Goal: Task Accomplishment & Management: Use online tool/utility

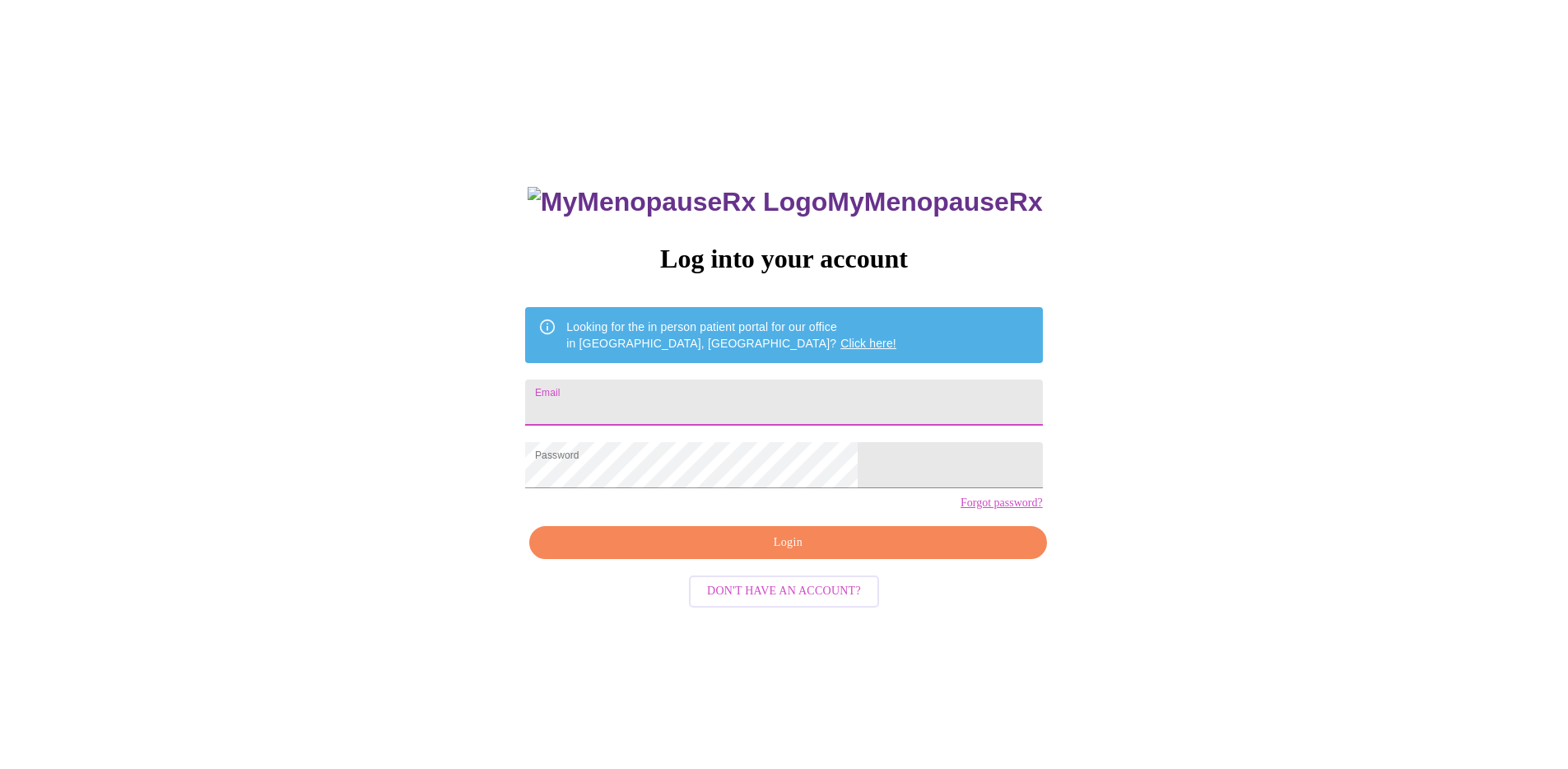
click at [777, 402] on input "Email" at bounding box center [784, 402] width 517 height 46
type input "[EMAIL_ADDRESS][DOMAIN_NAME]"
click at [804, 553] on span "Login" at bounding box center [787, 543] width 479 height 21
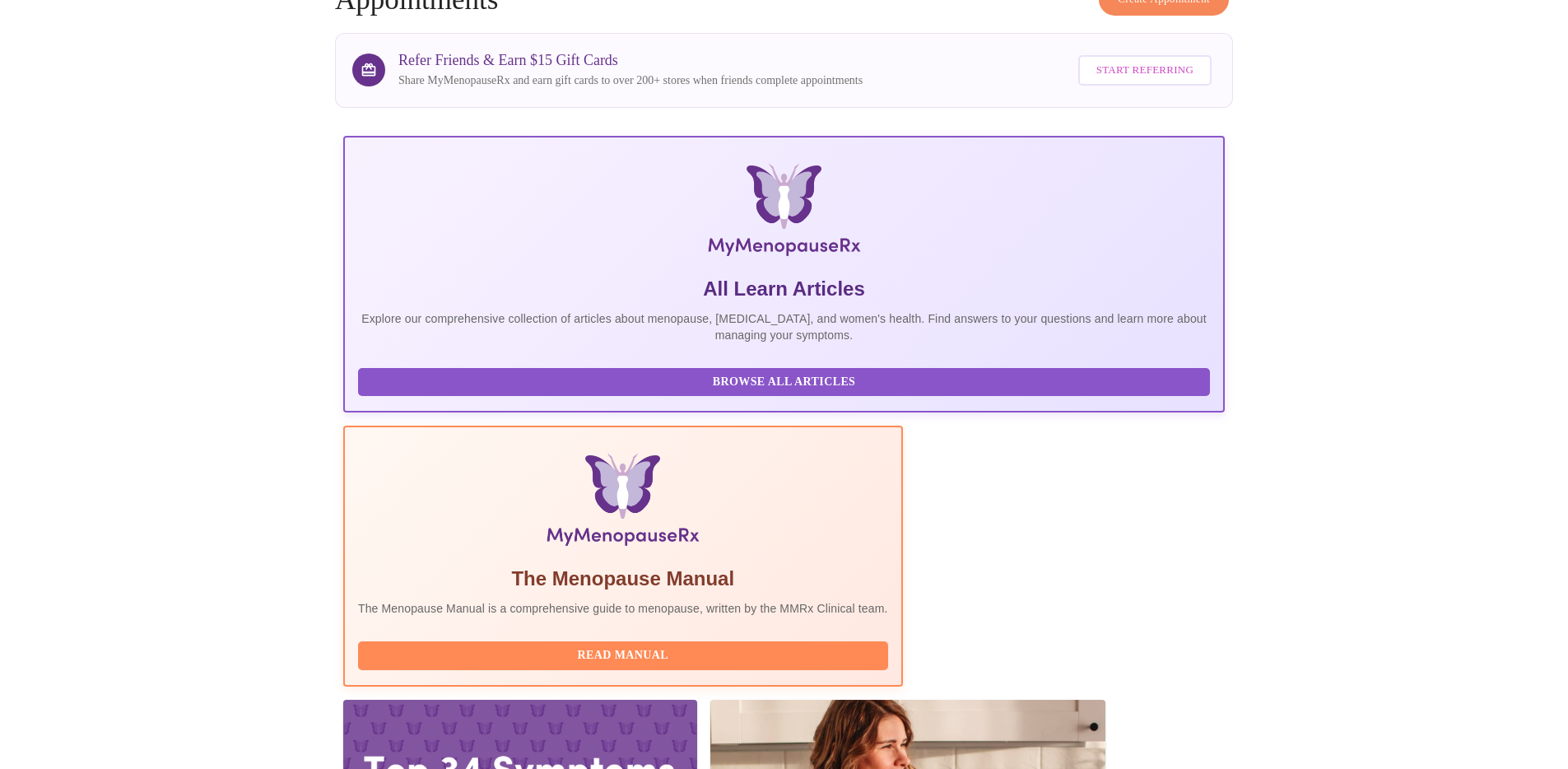
scroll to position [333, 0]
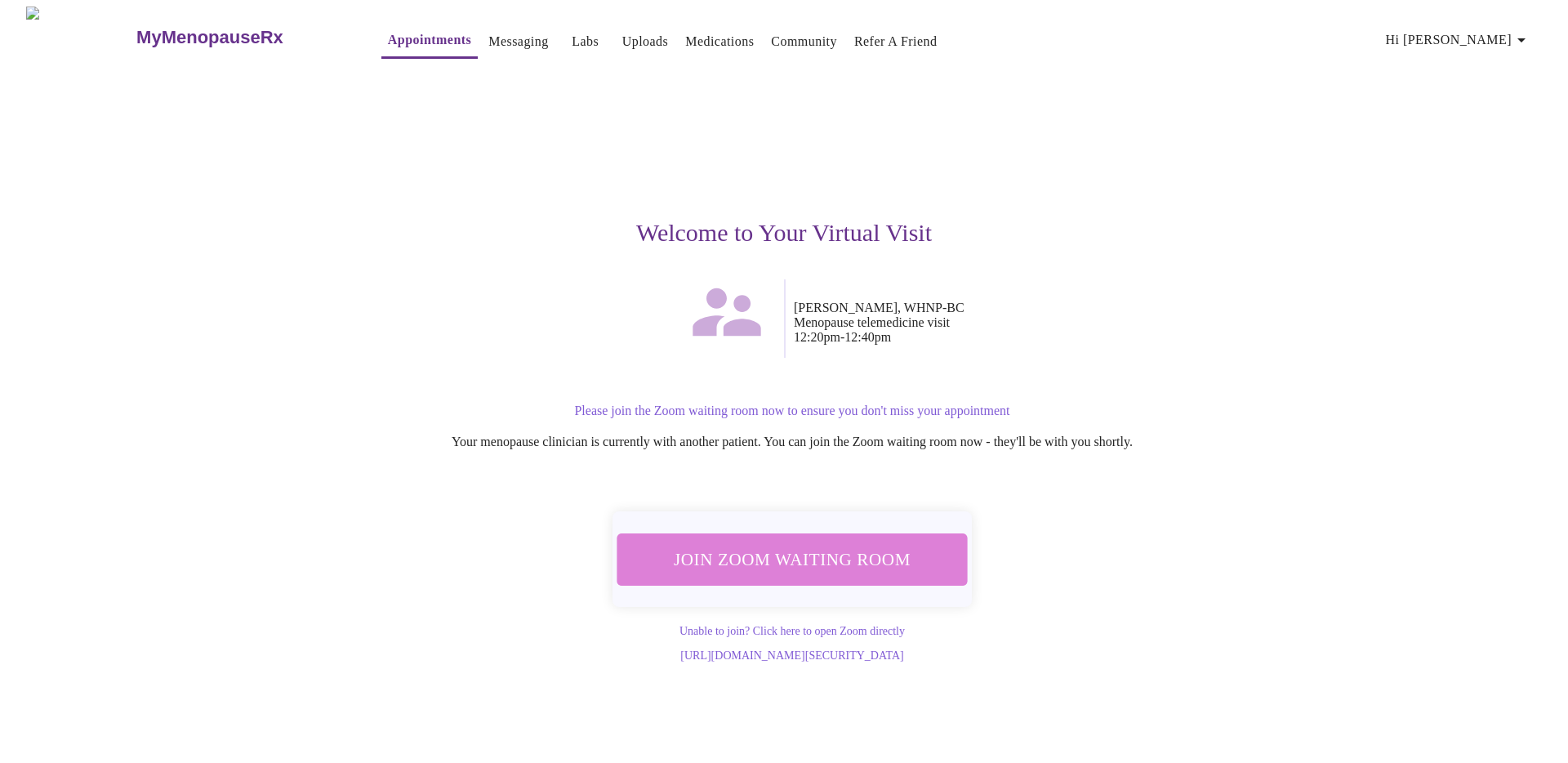
click at [830, 546] on span "Join Zoom Waiting Room" at bounding box center [792, 558] width 307 height 30
